Goal: Understand process/instructions: Learn how to perform a task or action

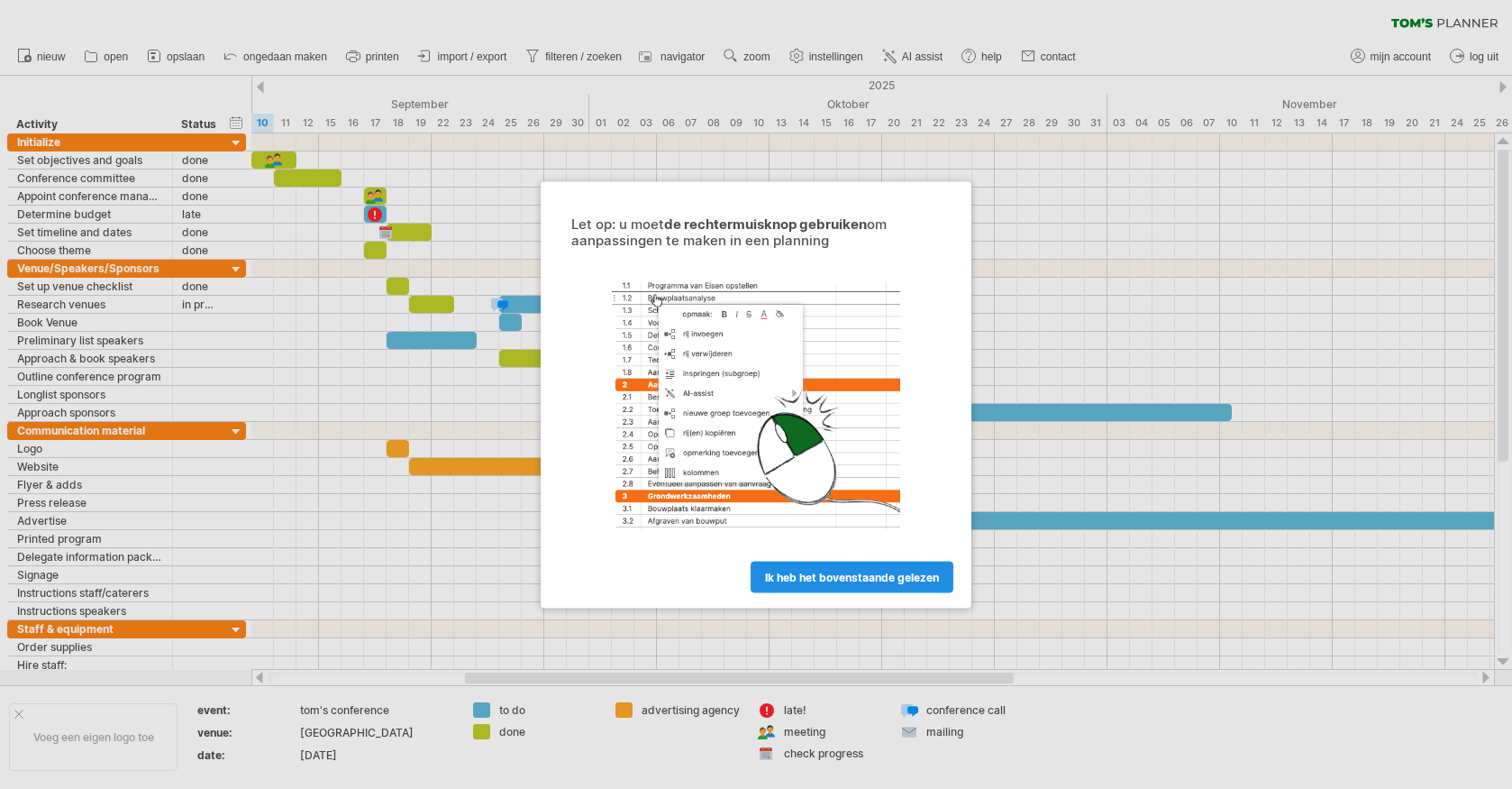
click at [858, 580] on span "ik heb het bovenstaande gelezen" at bounding box center [852, 576] width 174 height 14
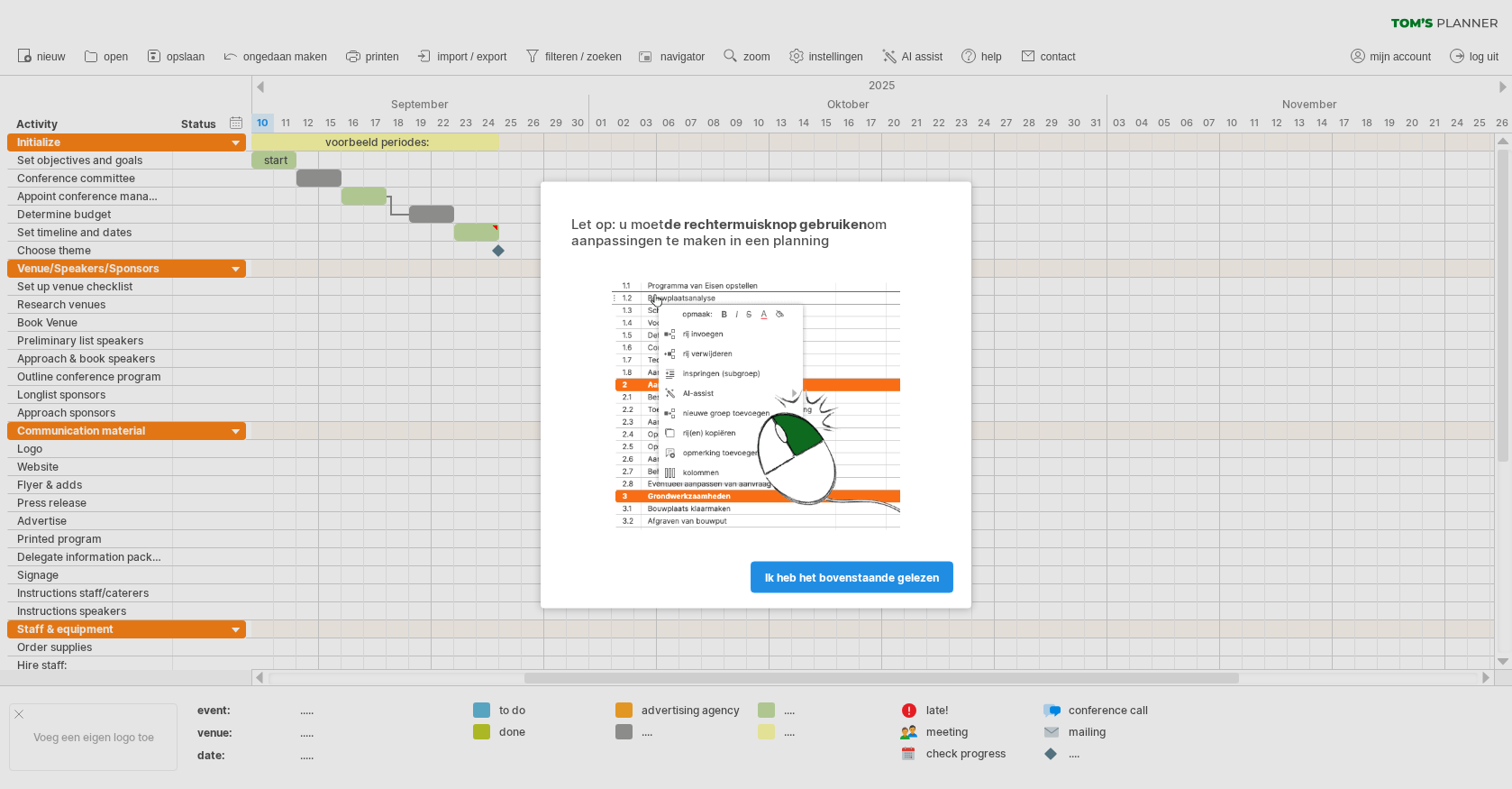
click at [850, 573] on span "ik heb het bovenstaande gelezen" at bounding box center [852, 576] width 174 height 14
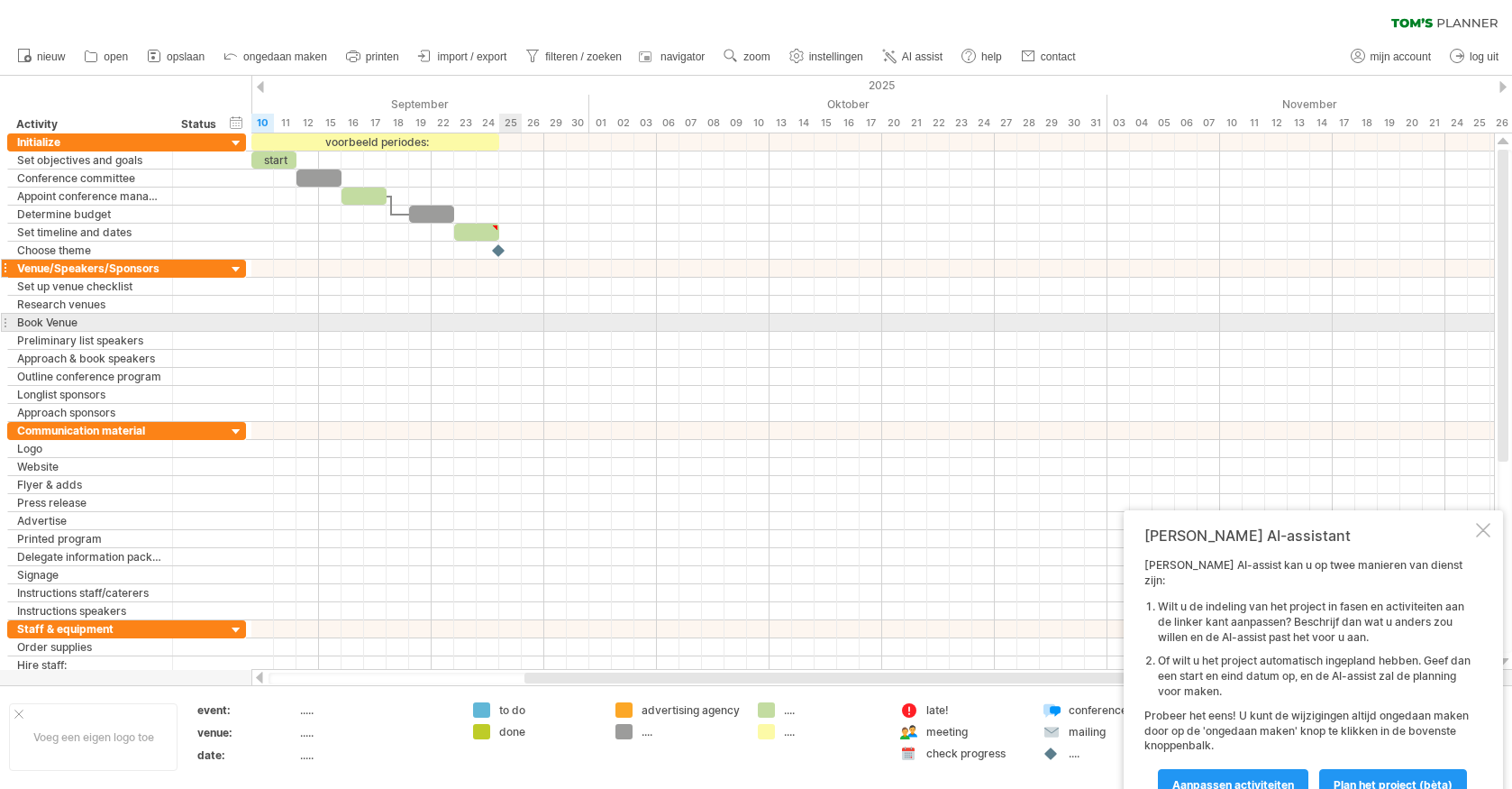
drag, startPoint x: 505, startPoint y: 316, endPoint x: 199, endPoint y: 268, distance: 309.7
click at [501, 316] on div at bounding box center [873, 322] width 1243 height 18
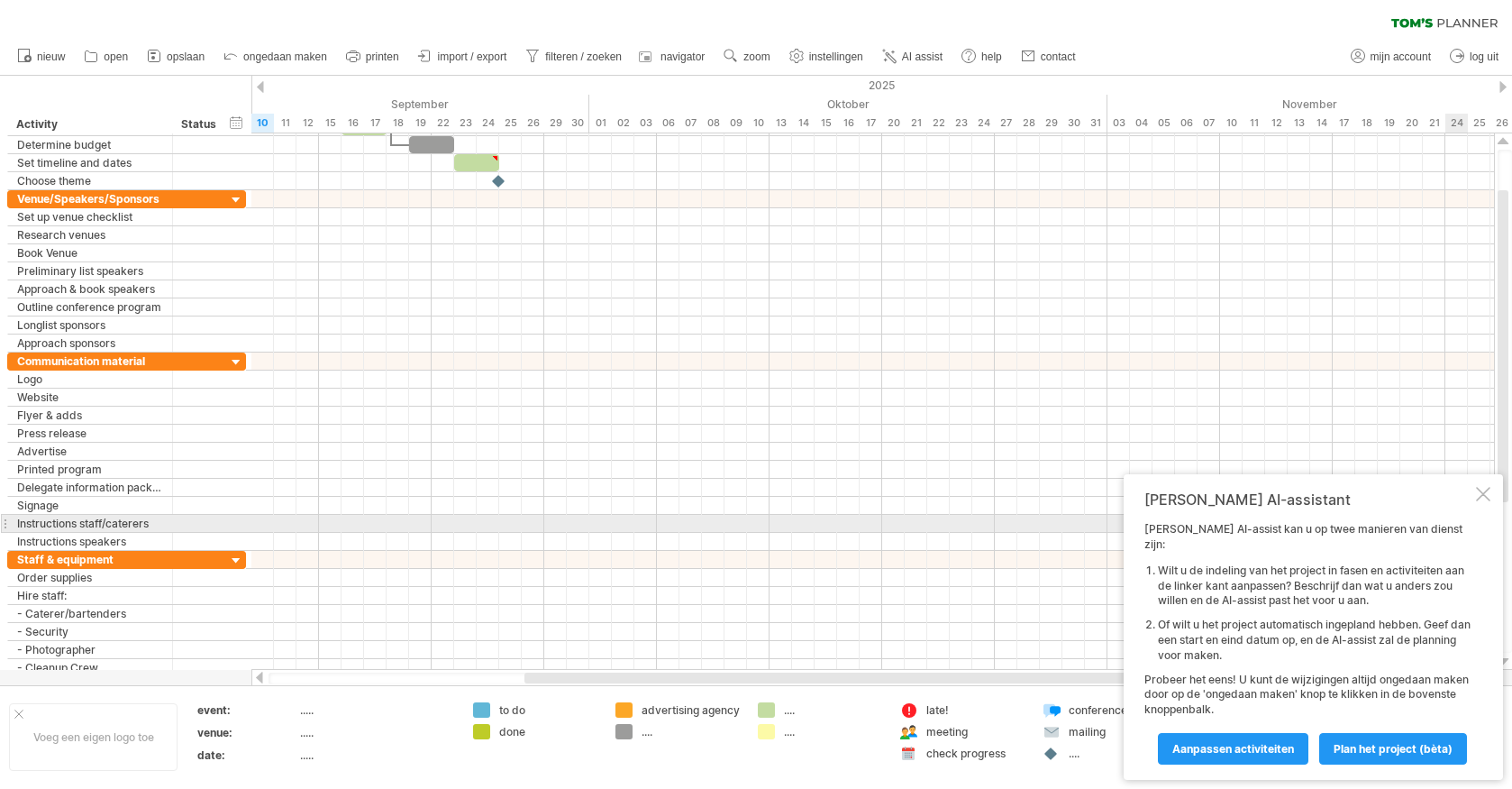
click at [1480, 501] on div at bounding box center [1484, 494] width 14 height 14
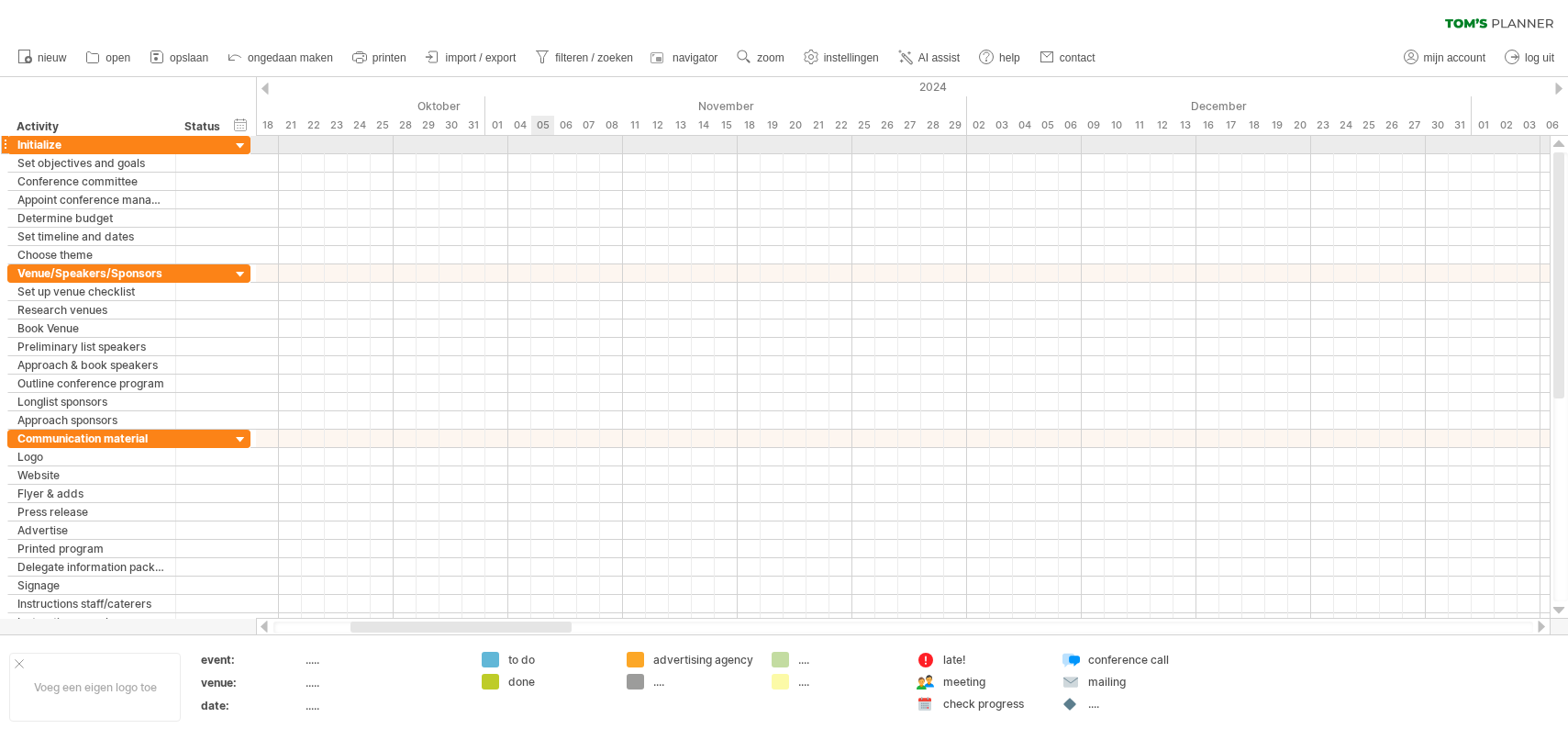
drag, startPoint x: 409, startPoint y: 129, endPoint x: 1021, endPoint y: 15, distance: 622.5
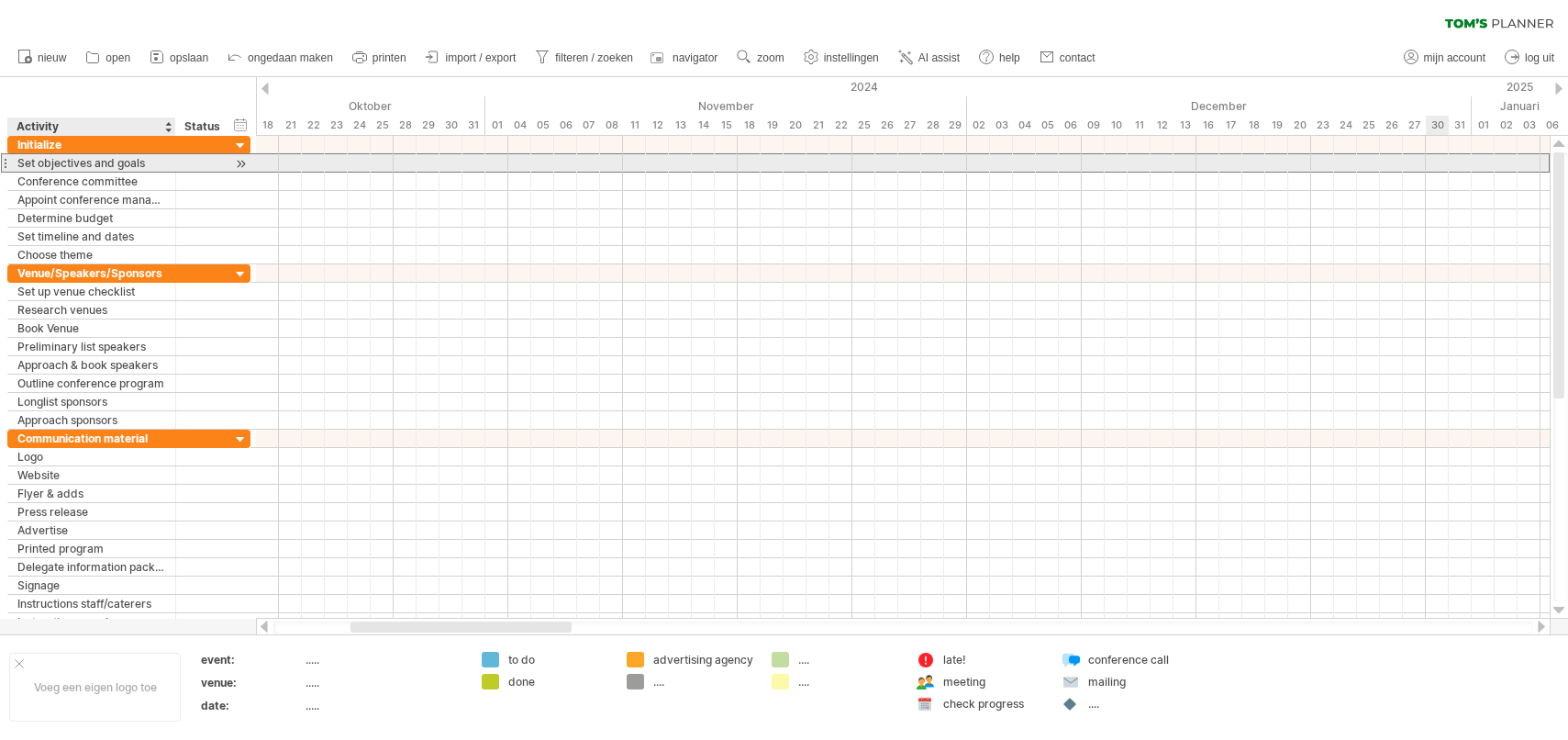
click at [76, 167] on div "Set objectives and goals" at bounding box center [92, 163] width 149 height 17
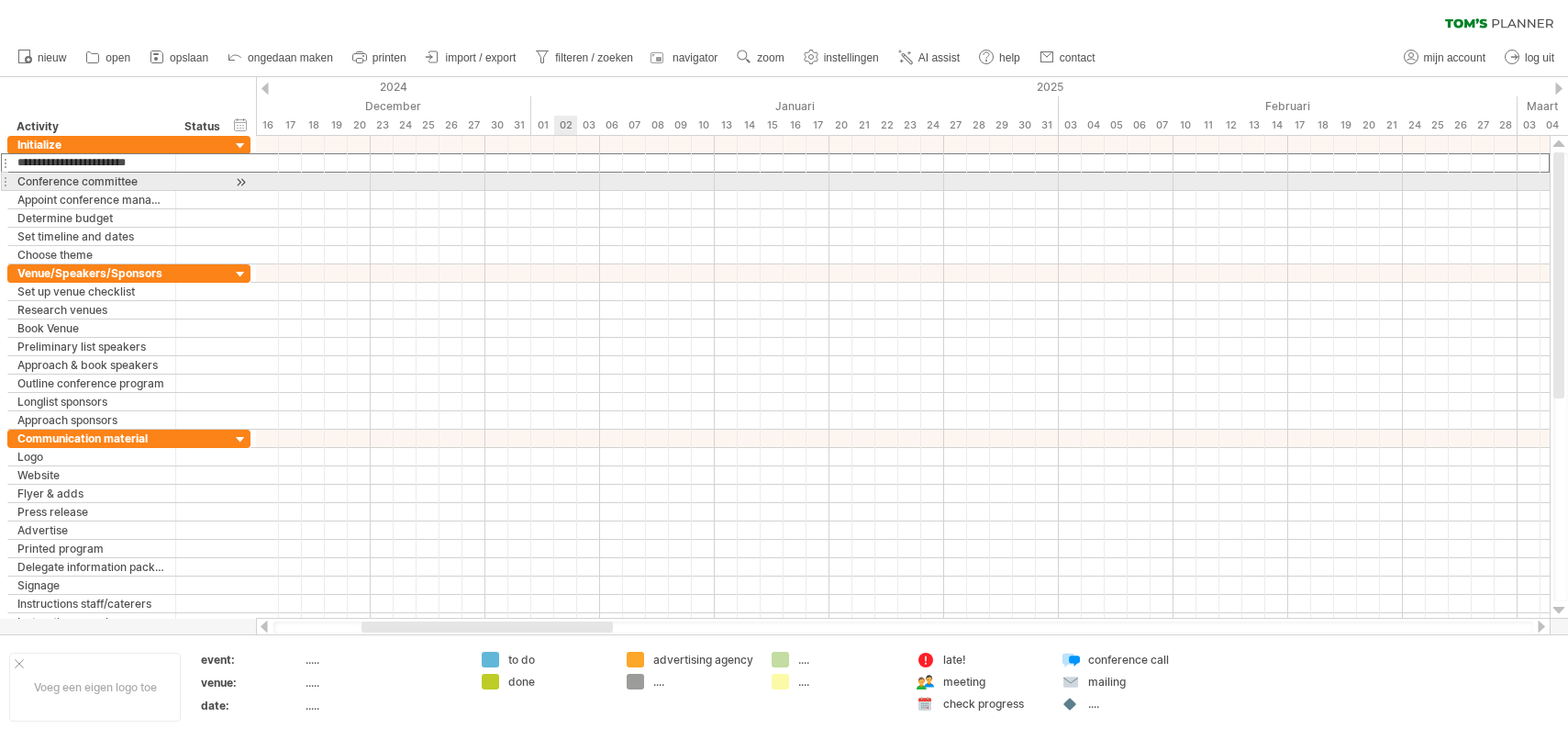
click at [566, 174] on div at bounding box center [903, 182] width 1294 height 18
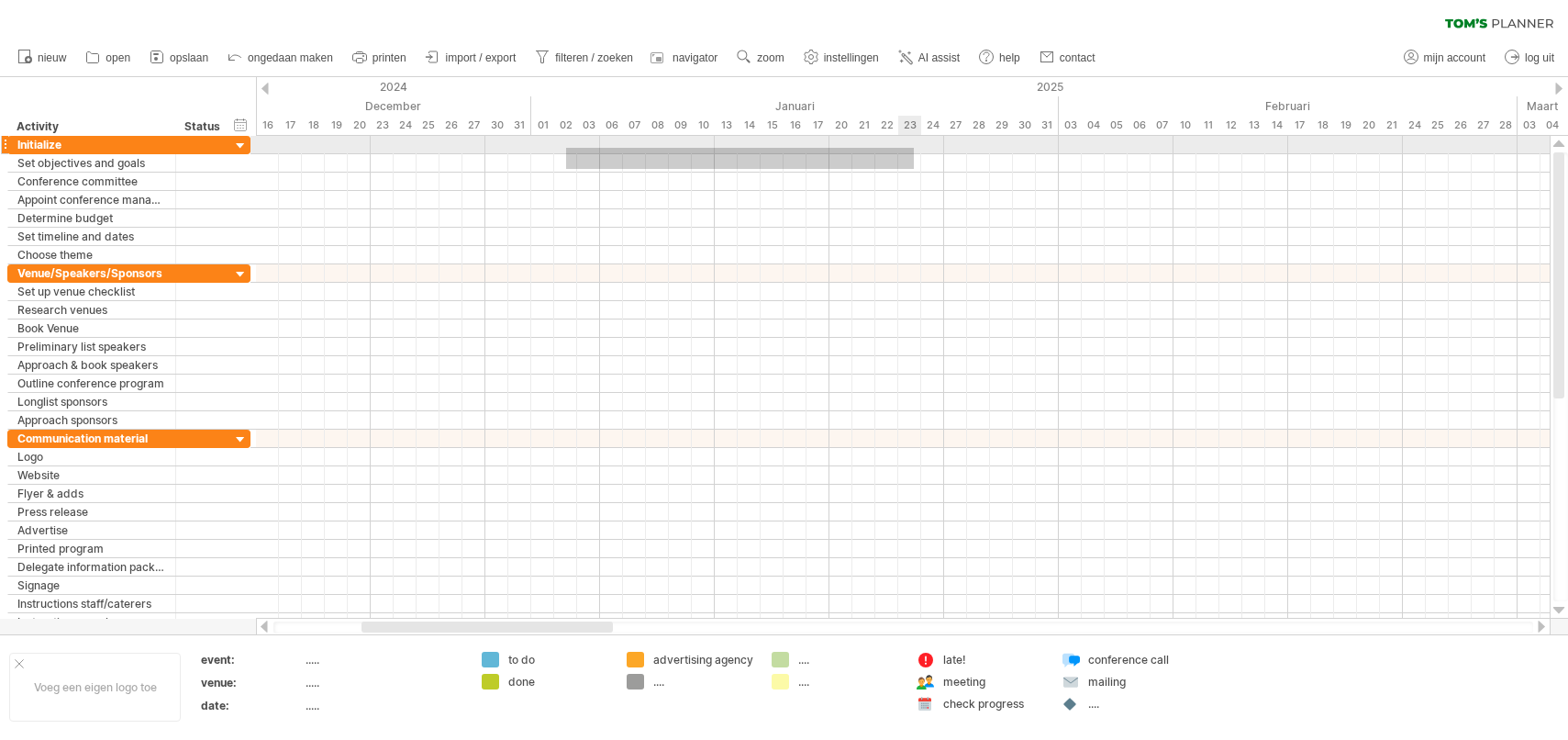
drag, startPoint x: 566, startPoint y: 169, endPoint x: 914, endPoint y: 148, distance: 348.6
click at [914, 148] on div at bounding box center [903, 200] width 1294 height 129
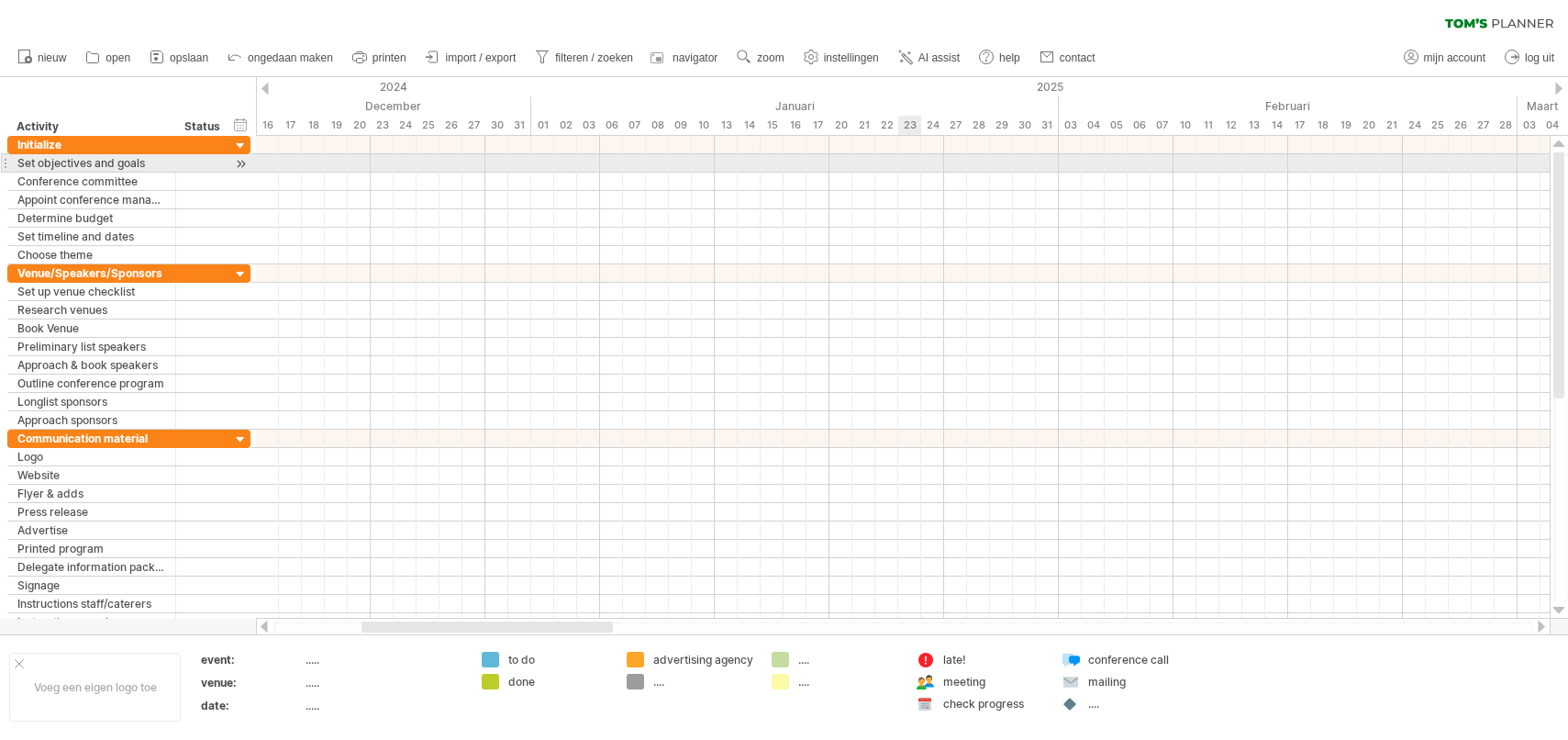
click at [915, 163] on div at bounding box center [903, 164] width 1294 height 18
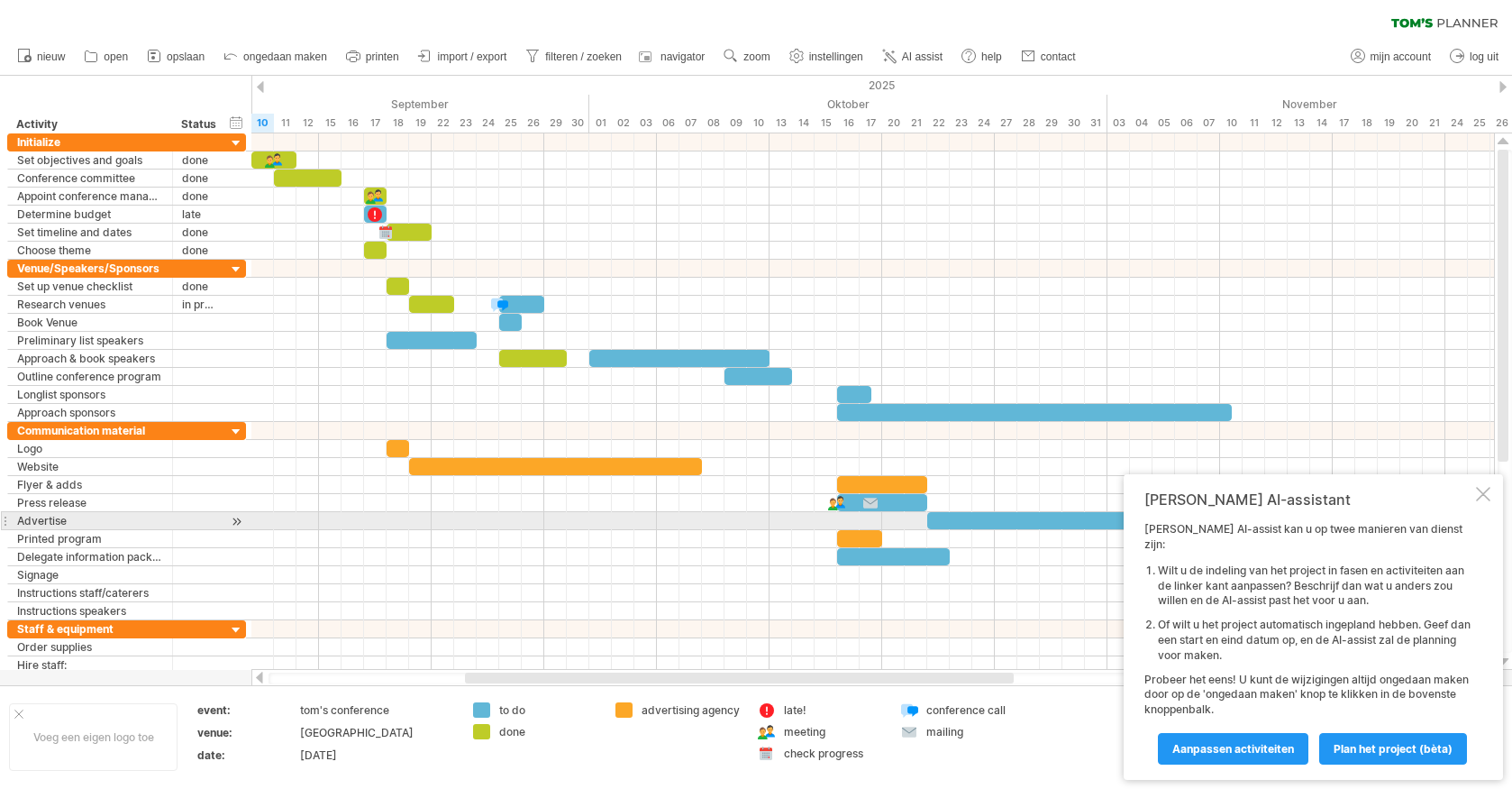
click at [1480, 501] on div at bounding box center [1484, 494] width 14 height 14
